Goal: Information Seeking & Learning: Learn about a topic

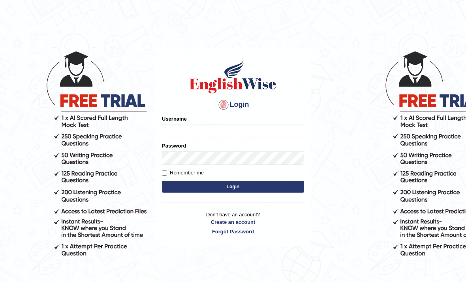
click at [274, 131] on input "Username" at bounding box center [233, 130] width 142 height 13
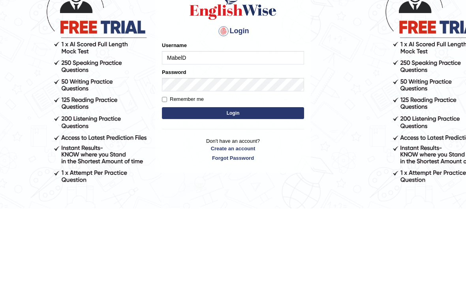
type input "MabelD"
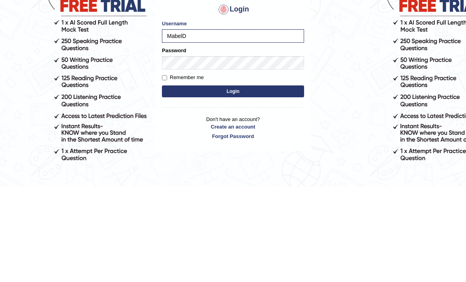
click at [177, 181] on button "Login" at bounding box center [233, 187] width 142 height 12
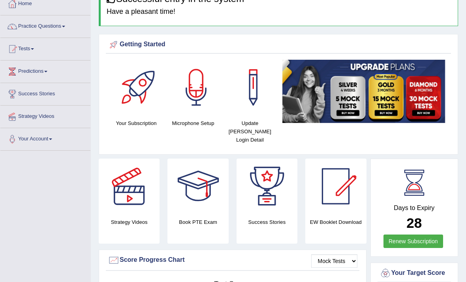
scroll to position [46, 0]
click at [144, 182] on div at bounding box center [129, 185] width 55 height 55
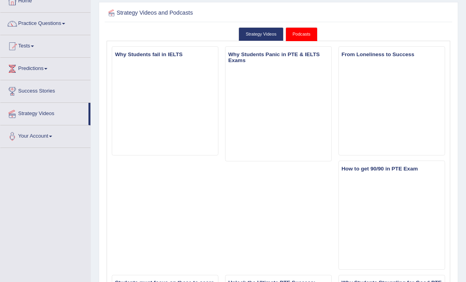
scroll to position [49, 0]
click at [24, 110] on link "Strategy Videos" at bounding box center [44, 113] width 88 height 20
